Goal: Navigation & Orientation: Find specific page/section

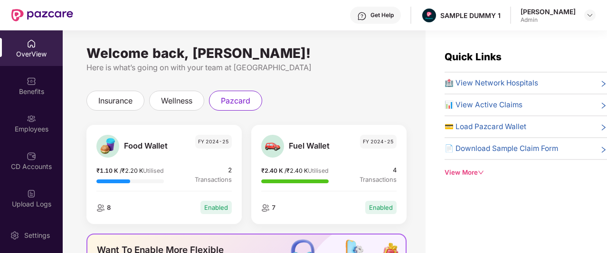
click at [15, 51] on div "OverView" at bounding box center [31, 53] width 63 height 9
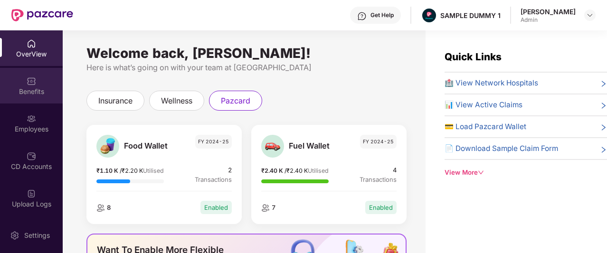
click at [32, 99] on div "Benefits" at bounding box center [31, 86] width 63 height 36
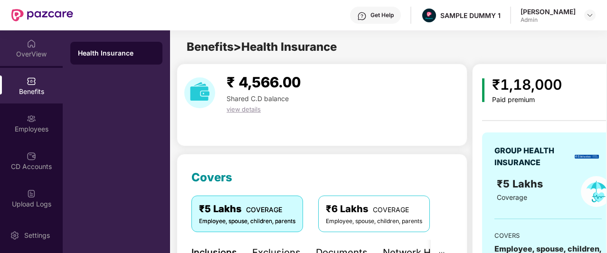
click at [26, 51] on div "OverView" at bounding box center [31, 53] width 63 height 9
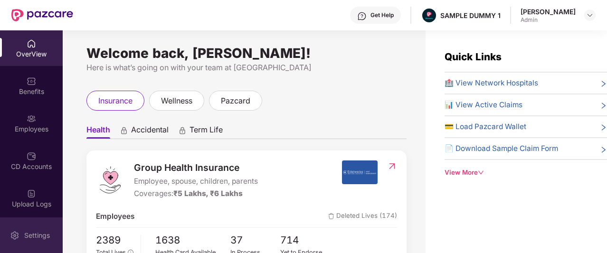
click at [15, 235] on img at bounding box center [14, 235] width 9 height 9
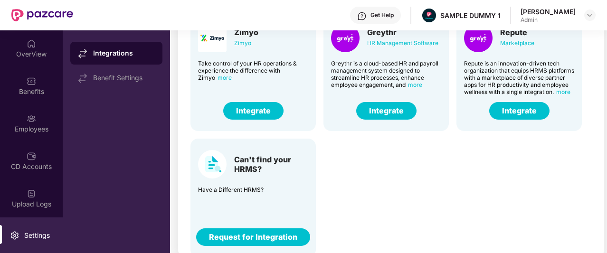
scroll to position [89, 0]
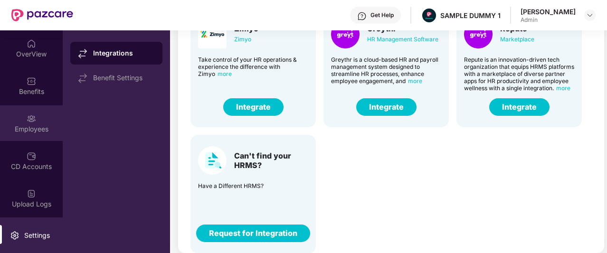
click at [28, 122] on img at bounding box center [31, 118] width 9 height 9
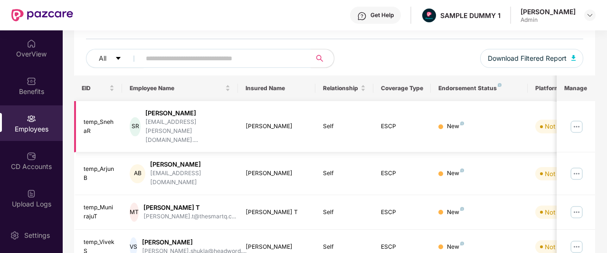
click at [573, 119] on img at bounding box center [576, 126] width 15 height 15
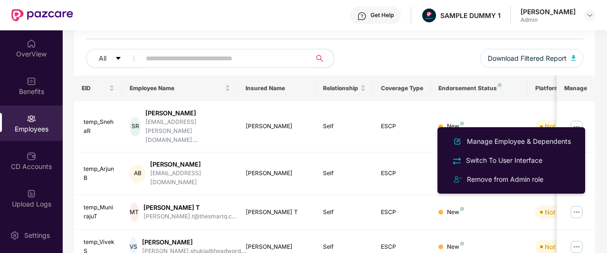
click at [391, 65] on div "All Download Filtered Report" at bounding box center [334, 62] width 497 height 27
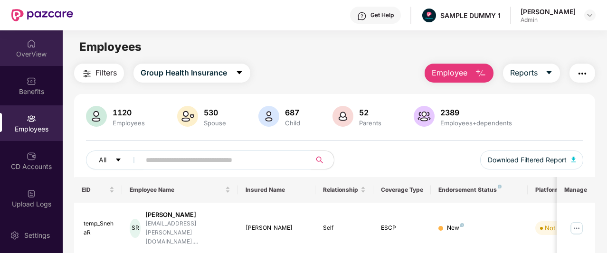
click at [42, 54] on div "OverView" at bounding box center [31, 53] width 63 height 9
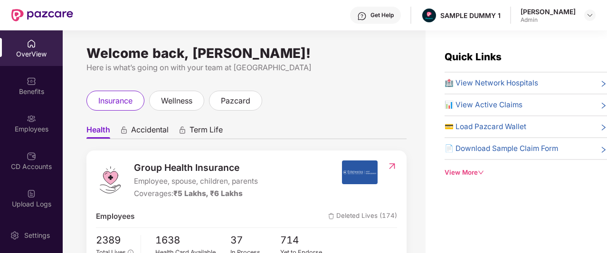
click at [156, 133] on span "Accidental" at bounding box center [149, 132] width 37 height 14
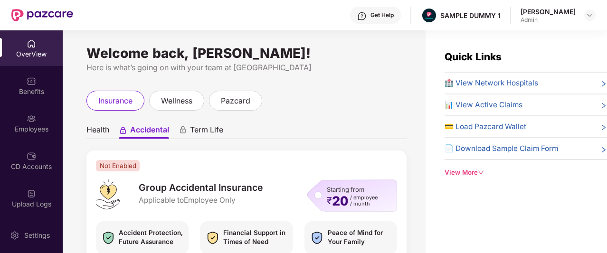
click at [212, 130] on span "Term Life" at bounding box center [206, 132] width 33 height 14
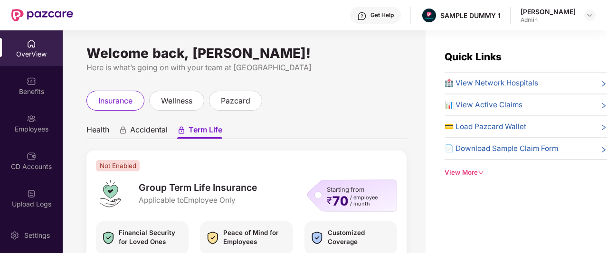
click at [103, 131] on span "Health" at bounding box center [97, 132] width 23 height 14
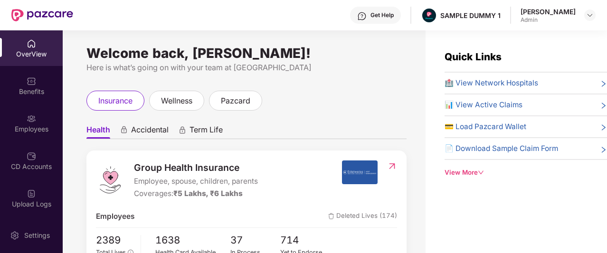
click at [374, 11] on div "Get Help" at bounding box center [375, 15] width 51 height 17
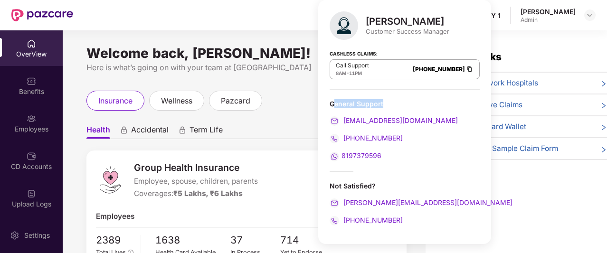
drag, startPoint x: 332, startPoint y: 100, endPoint x: 386, endPoint y: 103, distance: 54.2
click at [386, 103] on div "General Support" at bounding box center [404, 103] width 150 height 9
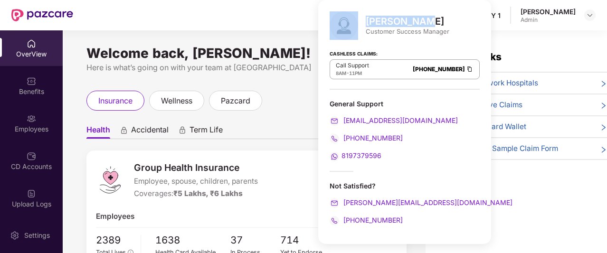
drag, startPoint x: 364, startPoint y: 22, endPoint x: 418, endPoint y: 24, distance: 54.1
click at [418, 24] on div "[PERSON_NAME] Customer Success Manager" at bounding box center [404, 25] width 150 height 28
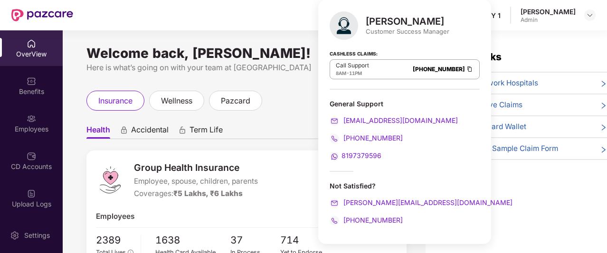
click at [410, 39] on div "[PERSON_NAME] Customer Success Manager" at bounding box center [404, 25] width 150 height 28
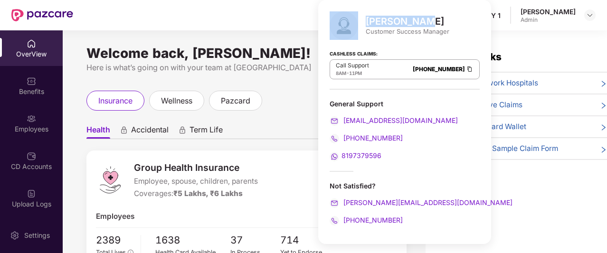
drag, startPoint x: 365, startPoint y: 22, endPoint x: 421, endPoint y: 17, distance: 57.2
click at [421, 17] on div "[PERSON_NAME] Customer Success Manager" at bounding box center [404, 25] width 150 height 28
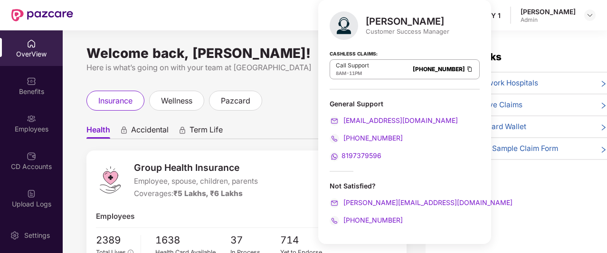
click at [410, 39] on div "[PERSON_NAME] Customer Success Manager" at bounding box center [404, 25] width 150 height 28
click at [365, 22] on div "[PERSON_NAME]" at bounding box center [407, 21] width 84 height 11
drag, startPoint x: 365, startPoint y: 22, endPoint x: 421, endPoint y: 22, distance: 55.5
click at [421, 22] on div "[PERSON_NAME]" at bounding box center [407, 21] width 84 height 11
click at [366, 28] on div "Customer Success Manager" at bounding box center [407, 31] width 84 height 9
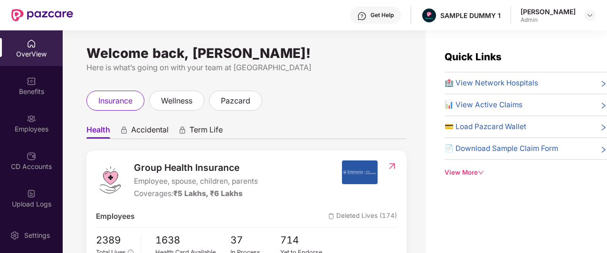
click at [309, 103] on div "insurance wellness pazcard" at bounding box center [246, 101] width 320 height 20
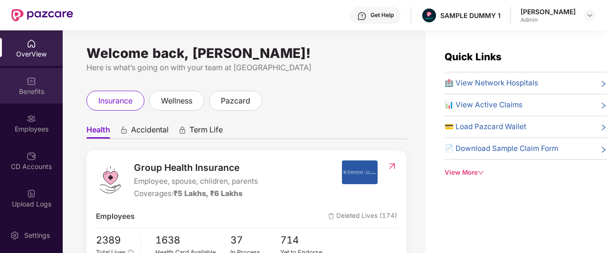
click at [20, 77] on div "Benefits" at bounding box center [31, 86] width 63 height 36
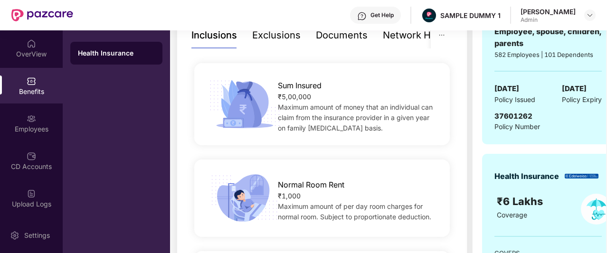
scroll to position [231, 0]
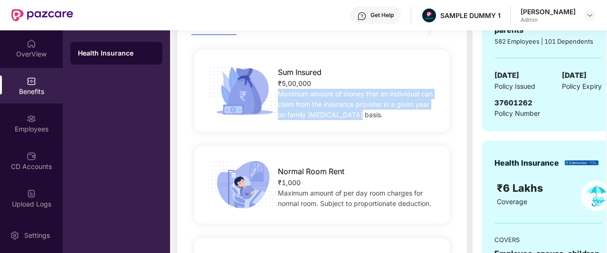
drag, startPoint x: 276, startPoint y: 91, endPoint x: 354, endPoint y: 111, distance: 80.5
click at [354, 111] on div "Sum Insured ₹5,00,000 Maximum amount of money that an individual can claim from…" at bounding box center [357, 91] width 190 height 58
click at [354, 111] on div "Maximum amount of money that an individual can claim from the insurance provide…" at bounding box center [358, 104] width 160 height 31
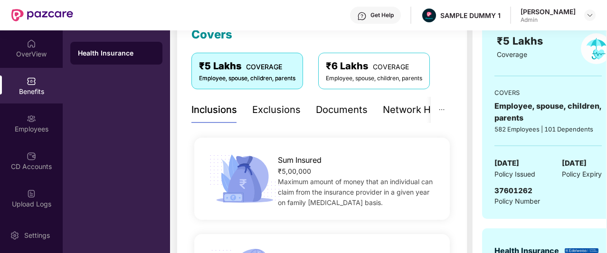
scroll to position [142, 0]
click at [270, 106] on div "Exclusions" at bounding box center [276, 110] width 48 height 15
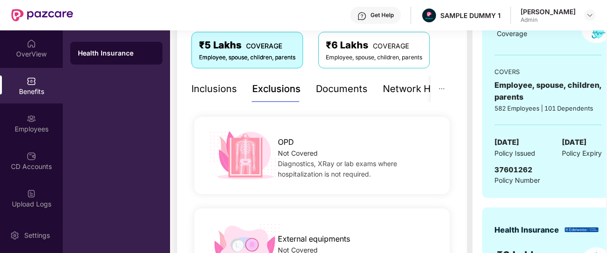
scroll to position [165, 0]
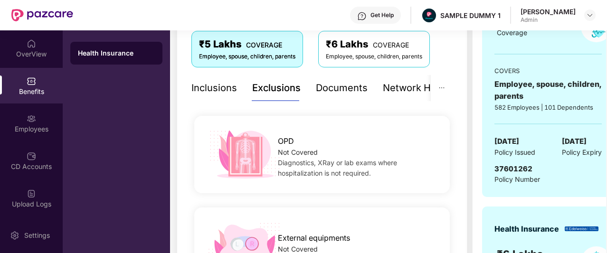
click at [327, 88] on div "Documents" at bounding box center [342, 88] width 52 height 15
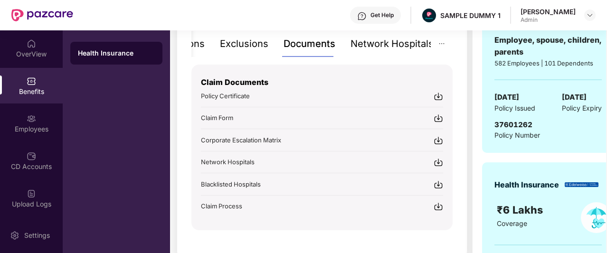
scroll to position [209, 0]
click at [392, 47] on div "Network Hospitals" at bounding box center [391, 43] width 83 height 15
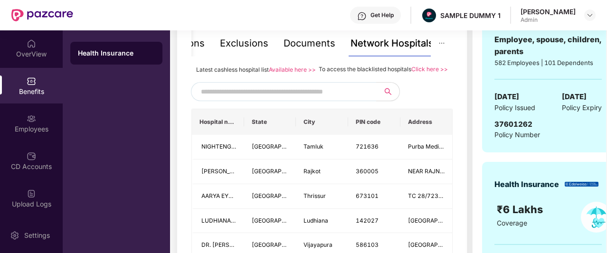
click at [306, 98] on input "text" at bounding box center [282, 91] width 162 height 14
click at [337, 99] on input "text" at bounding box center [282, 91] width 162 height 14
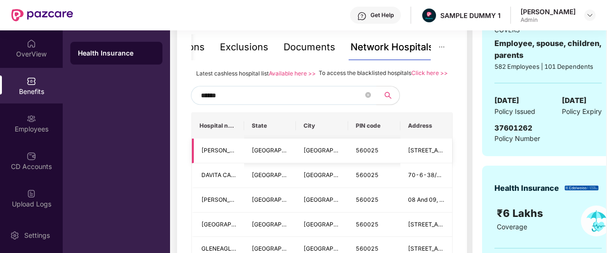
scroll to position [205, 0]
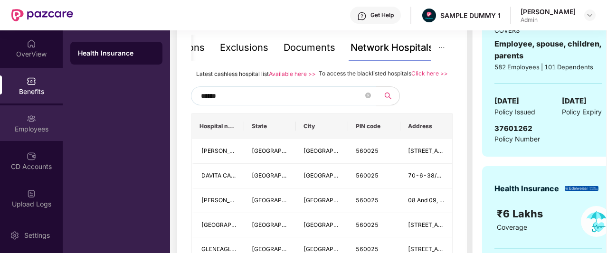
type input "******"
click at [28, 118] on img at bounding box center [31, 118] width 9 height 9
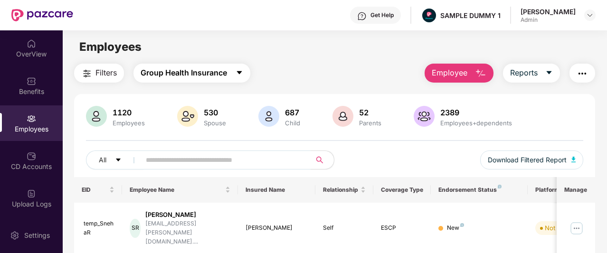
click at [238, 72] on icon "caret-down" at bounding box center [239, 73] width 8 height 8
click at [287, 75] on div "Filters Group Health Insurance Employee Reports" at bounding box center [334, 73] width 521 height 19
click at [241, 76] on icon "caret-down" at bounding box center [239, 73] width 8 height 8
click at [278, 67] on div "Filters Group Health Insurance Employee Reports" at bounding box center [334, 73] width 521 height 19
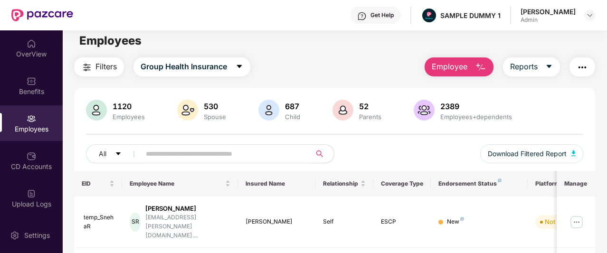
scroll to position [7, 0]
click at [455, 67] on span "Employee" at bounding box center [449, 66] width 36 height 12
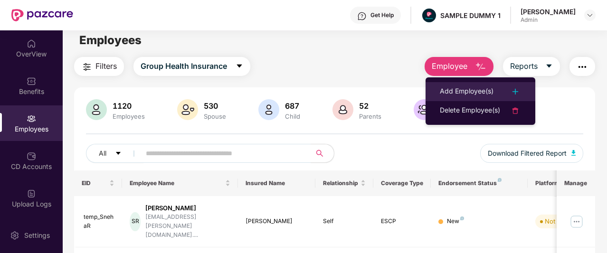
click at [459, 92] on div "Add Employee(s)" at bounding box center [467, 91] width 54 height 11
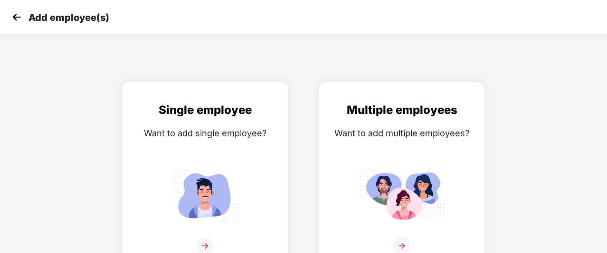
scroll to position [15, 0]
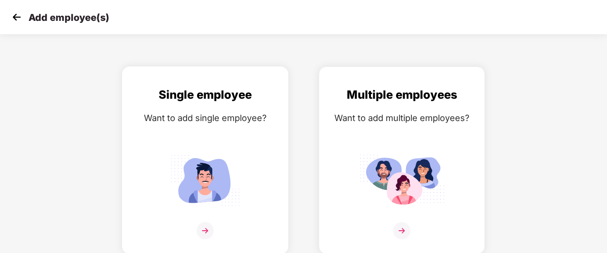
click at [212, 191] on img at bounding box center [204, 179] width 85 height 59
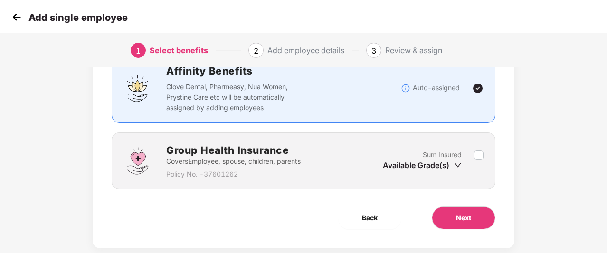
scroll to position [79, 0]
click at [448, 213] on button "Next" at bounding box center [463, 217] width 64 height 23
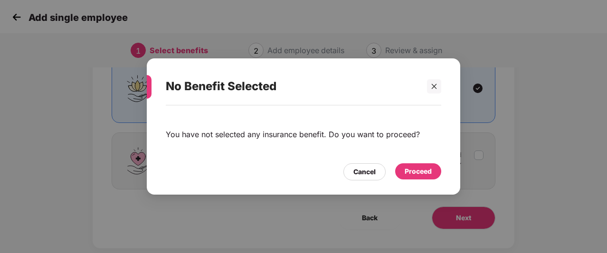
click at [423, 174] on div "Proceed" at bounding box center [417, 171] width 27 height 10
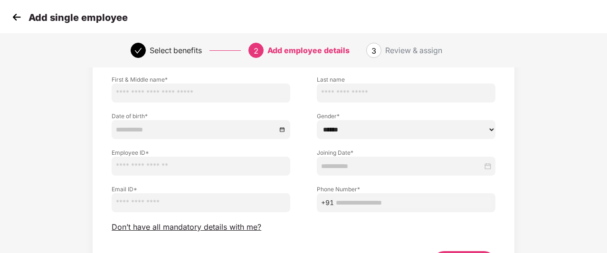
scroll to position [65, 0]
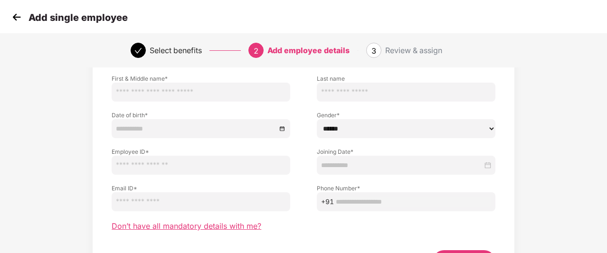
click at [198, 227] on span "Don’t have all mandatory details with me?" at bounding box center [187, 226] width 150 height 10
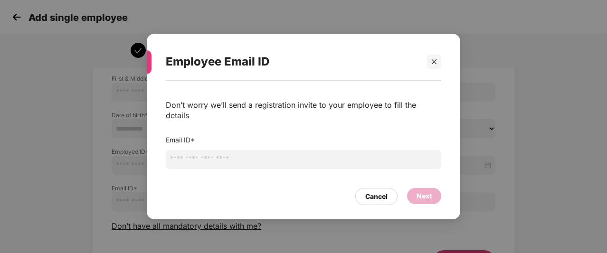
click at [222, 154] on input "email" at bounding box center [303, 159] width 275 height 19
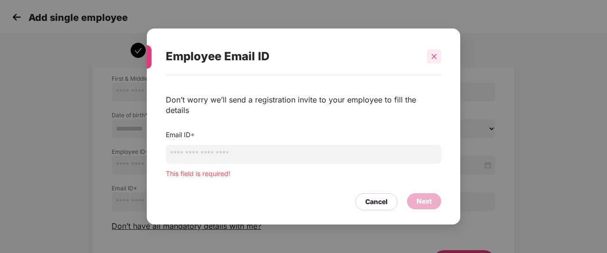
click at [428, 64] on div at bounding box center [434, 56] width 14 height 14
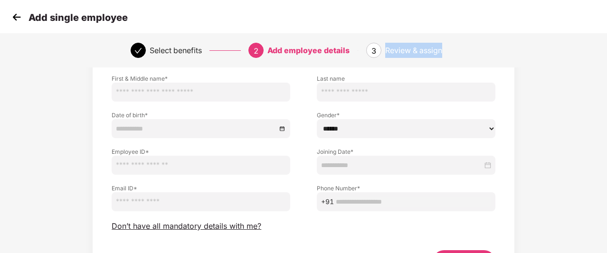
drag, startPoint x: 452, startPoint y: 48, endPoint x: 384, endPoint y: 52, distance: 67.5
click at [384, 52] on div "3 Review & assign" at bounding box center [421, 50] width 110 height 15
click at [461, 42] on div "Select benefits 2 Add employee details 3 Review & assign" at bounding box center [303, 50] width 607 height 34
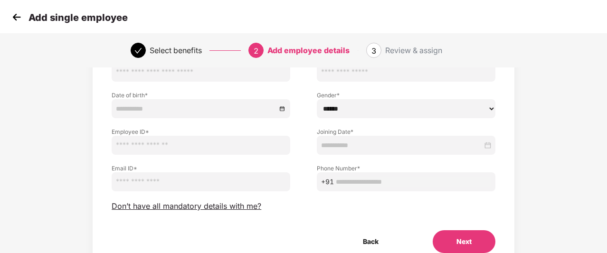
scroll to position [85, 0]
click at [13, 15] on img at bounding box center [16, 17] width 14 height 14
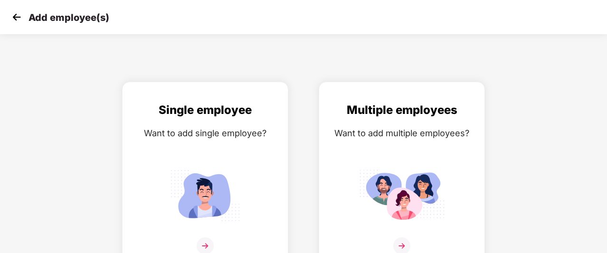
click at [13, 15] on img at bounding box center [16, 17] width 14 height 14
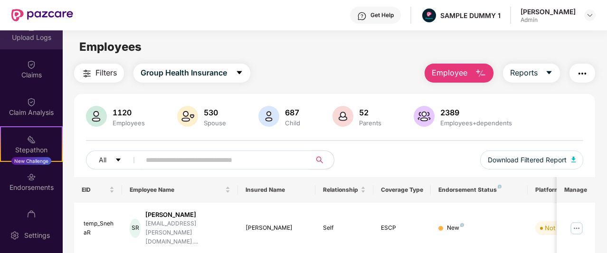
scroll to position [168, 0]
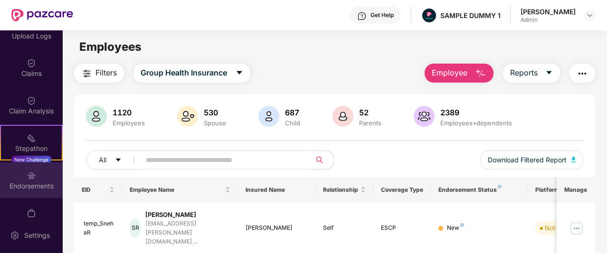
click at [29, 173] on img at bounding box center [31, 175] width 9 height 9
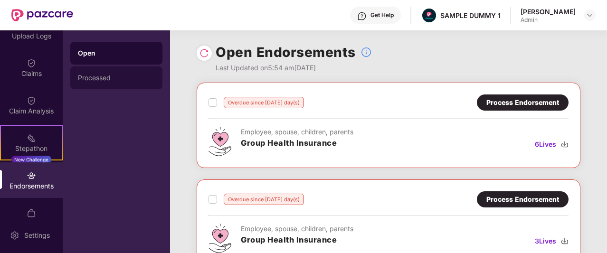
click at [145, 74] on div "Processed" at bounding box center [116, 78] width 77 height 8
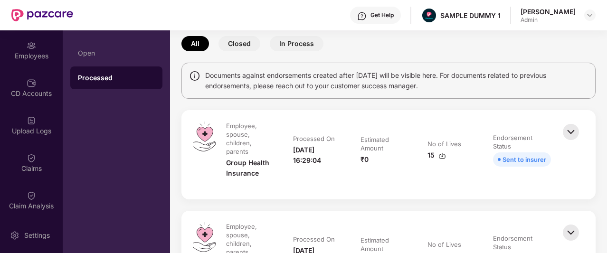
scroll to position [67, 0]
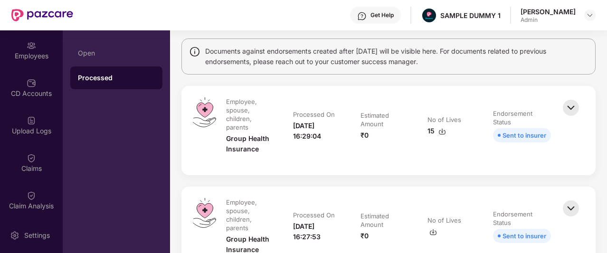
click at [567, 101] on img at bounding box center [570, 107] width 21 height 21
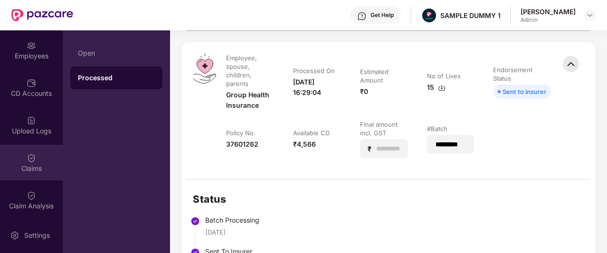
scroll to position [0, 0]
click at [28, 156] on img at bounding box center [31, 155] width 9 height 9
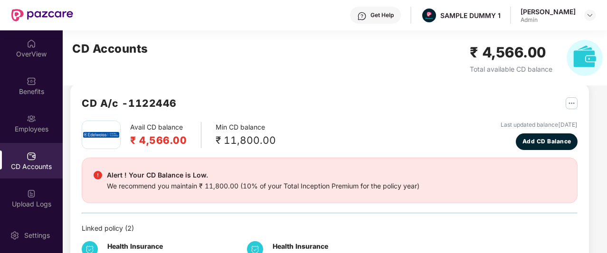
scroll to position [14, 0]
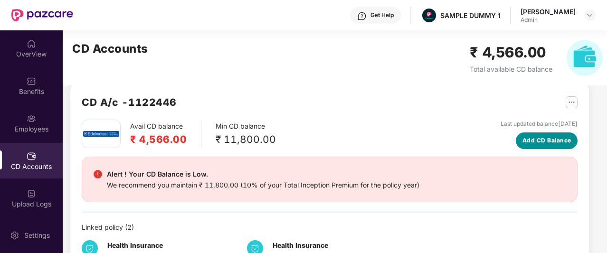
click at [536, 136] on span "Add CD Balance" at bounding box center [546, 140] width 49 height 9
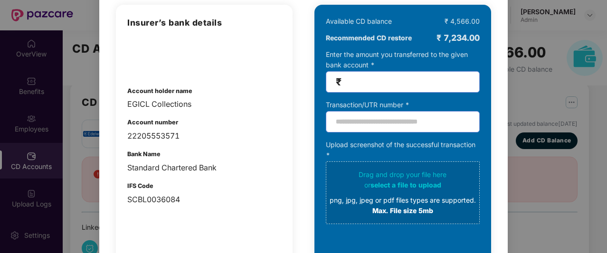
scroll to position [80, 0]
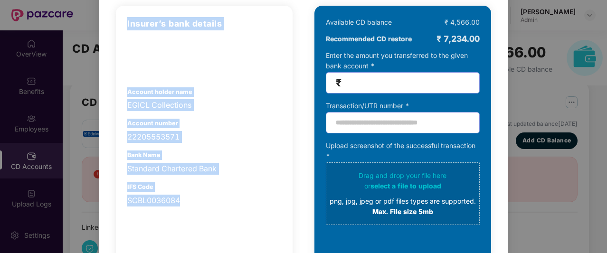
drag, startPoint x: 122, startPoint y: 27, endPoint x: 196, endPoint y: 194, distance: 182.9
click at [196, 194] on div "Insurer’s bank details Account holder name EGICL Collections Account number 222…" at bounding box center [204, 158] width 177 height 304
click at [196, 195] on div "SCBL0036084" at bounding box center [204, 201] width 154 height 12
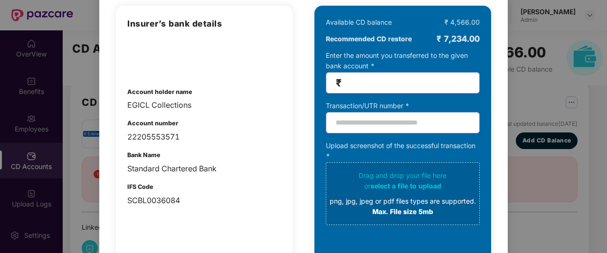
click at [370, 82] on input "number" at bounding box center [406, 82] width 126 height 11
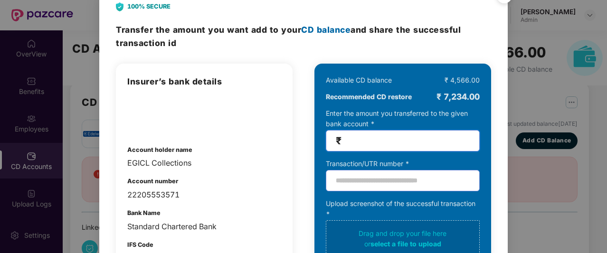
scroll to position [0, 0]
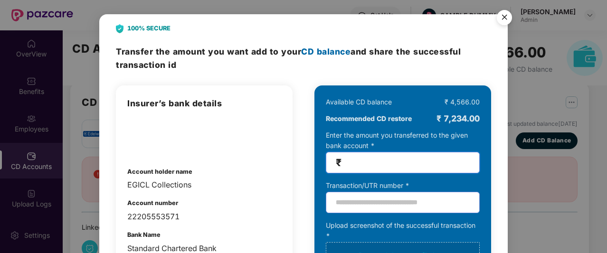
click at [505, 17] on img "Close" at bounding box center [504, 19] width 27 height 27
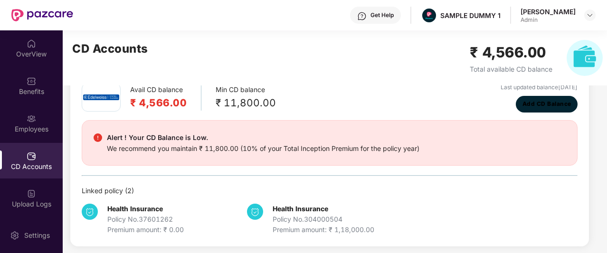
scroll to position [51, 0]
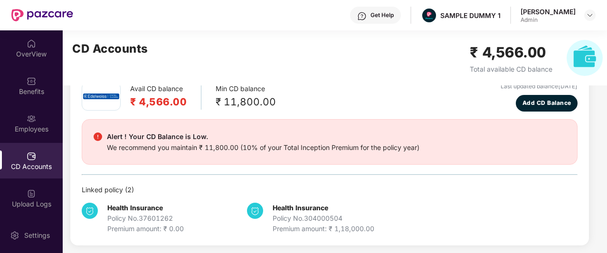
click at [564, 182] on div "Avail CD balance ₹ 4,566.00 Min CD balance ₹ 11,800.00 Last updated balance [DA…" at bounding box center [330, 158] width 496 height 152
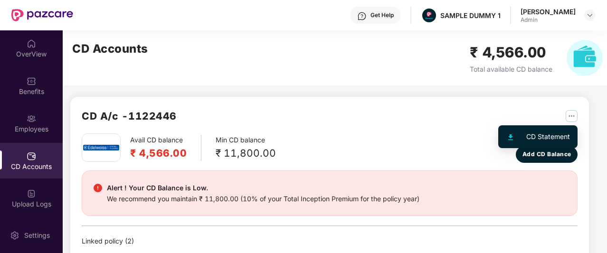
click at [569, 116] on img "button" at bounding box center [571, 116] width 12 height 12
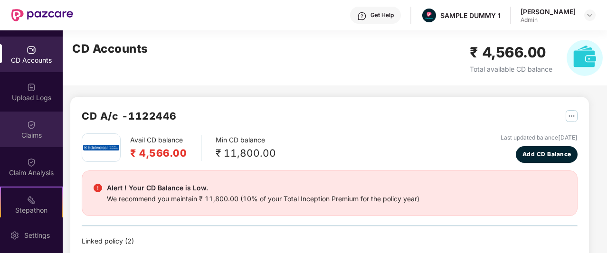
scroll to position [107, 0]
click at [28, 123] on img at bounding box center [31, 124] width 9 height 9
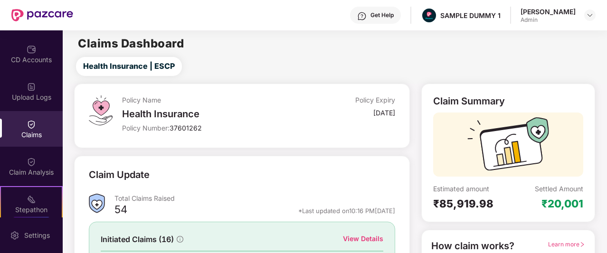
scroll to position [118, 0]
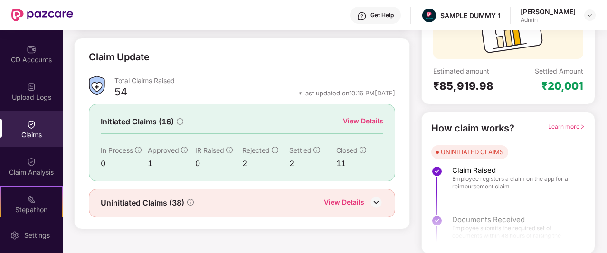
click at [375, 116] on div "View Details" at bounding box center [363, 121] width 40 height 10
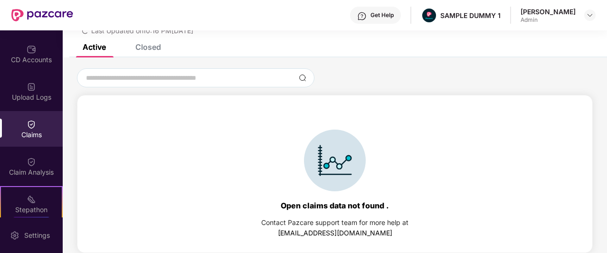
scroll to position [41, 0]
click at [142, 41] on div "List of Initiated Claims Last Updated on 10:16 PM[DATE]" at bounding box center [335, 17] width 544 height 55
click at [142, 45] on div "Closed" at bounding box center [148, 46] width 26 height 9
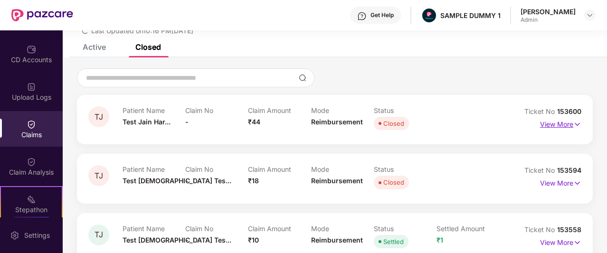
click at [550, 124] on p "View More" at bounding box center [560, 123] width 41 height 13
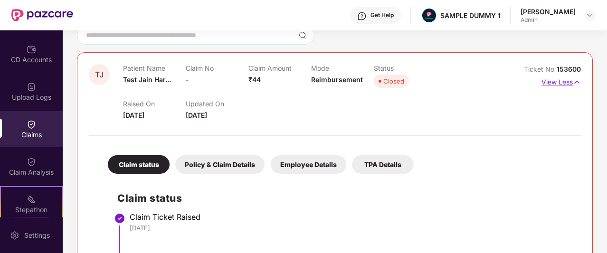
scroll to position [0, 0]
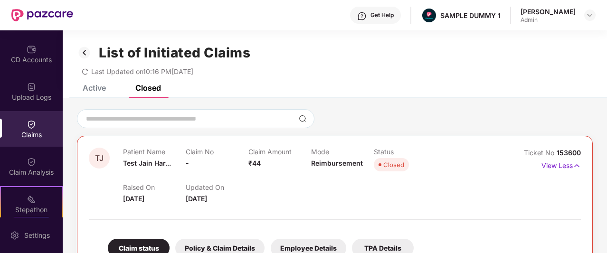
click at [83, 51] on img at bounding box center [84, 53] width 15 height 16
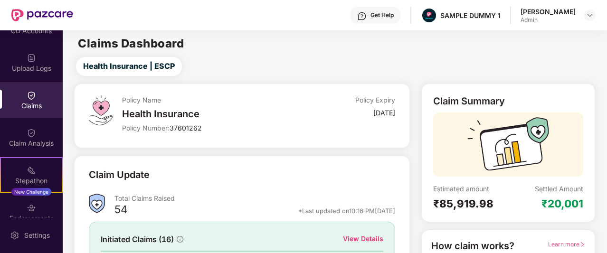
scroll to position [136, 0]
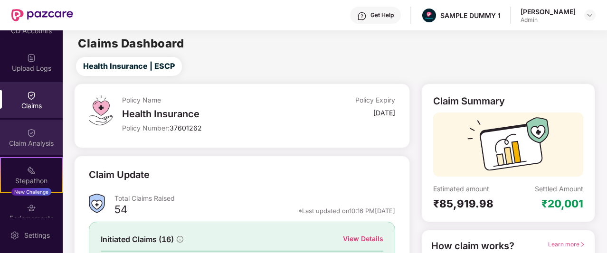
click at [32, 139] on div "Claim Analysis" at bounding box center [31, 143] width 63 height 9
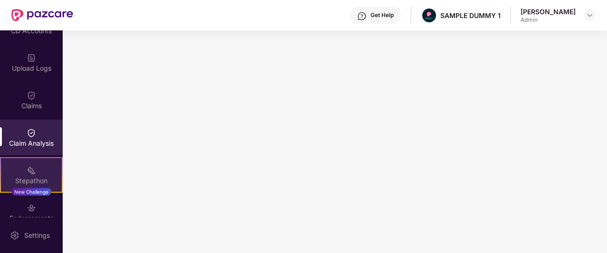
click at [26, 175] on div "Stepathon New Challenge" at bounding box center [31, 175] width 63 height 36
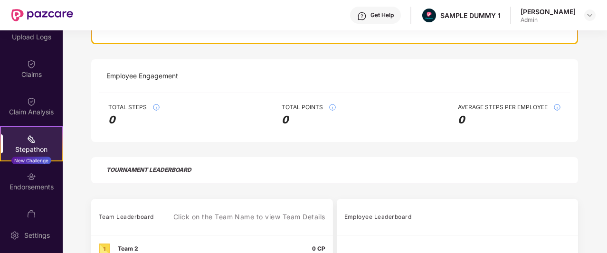
scroll to position [225, 0]
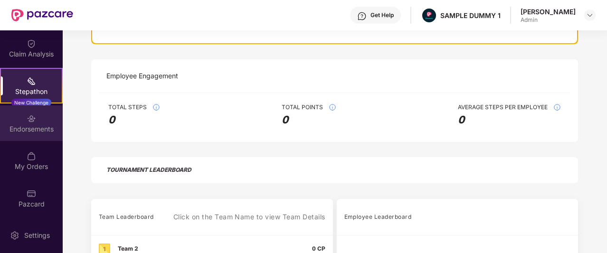
click at [19, 121] on div "Endorsements" at bounding box center [31, 123] width 63 height 36
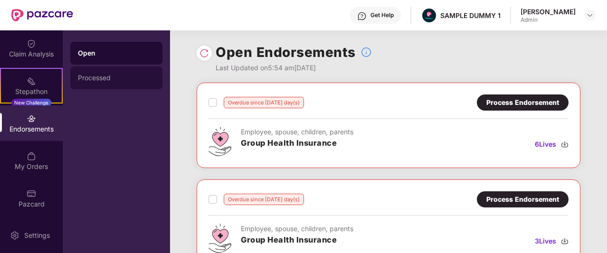
click at [134, 83] on div "Processed" at bounding box center [116, 77] width 92 height 23
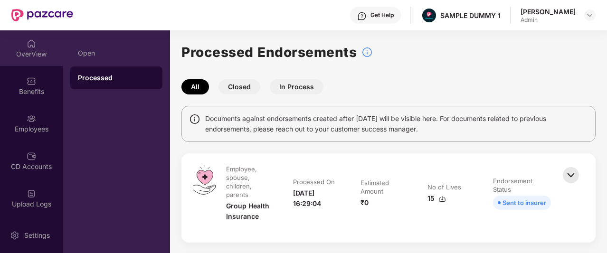
click at [29, 56] on div "OverView" at bounding box center [31, 53] width 63 height 9
